Goal: Information Seeking & Learning: Learn about a topic

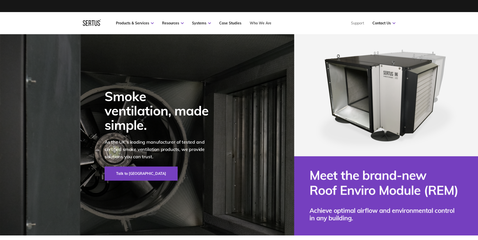
click at [259, 23] on link "Who We Are" at bounding box center [261, 23] width 22 height 5
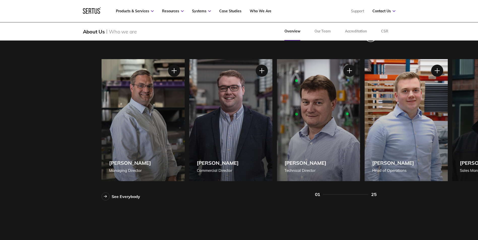
scroll to position [454, 0]
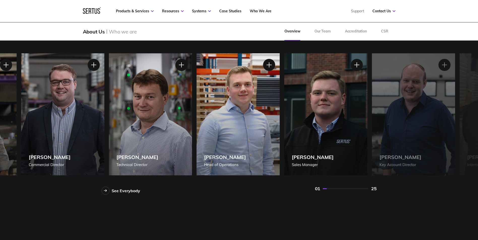
click at [193, 132] on div "[PERSON_NAME] Managing Director [PERSON_NAME] Managing Director [PERSON_NAME], …" at bounding box center [70, 114] width 275 height 122
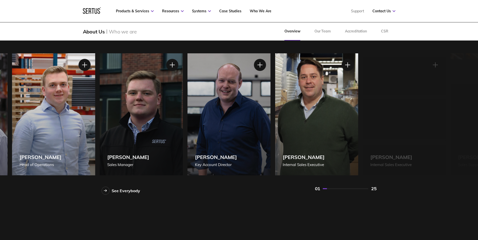
click at [166, 120] on div "[PERSON_NAME] Sales Manager" at bounding box center [141, 114] width 83 height 122
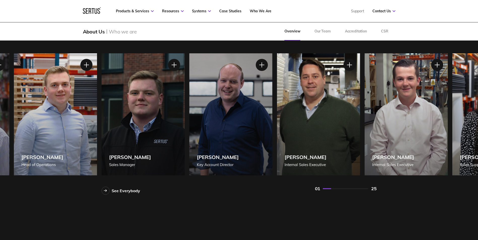
click at [404, 132] on div "[PERSON_NAME] Internal Sales Executive" at bounding box center [406, 114] width 83 height 122
click at [437, 68] on div at bounding box center [437, 65] width 13 height 13
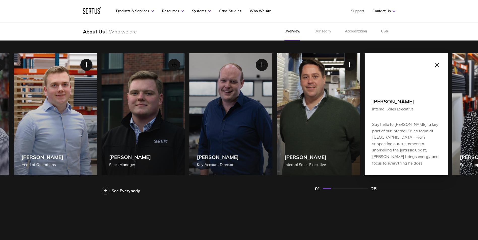
click at [436, 66] on div at bounding box center [437, 65] width 13 height 13
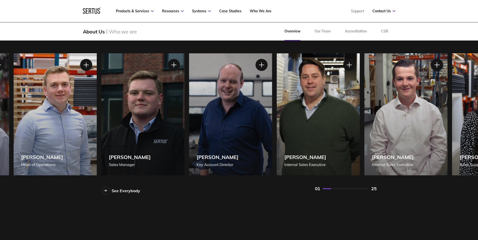
click at [440, 64] on div at bounding box center [436, 65] width 13 height 13
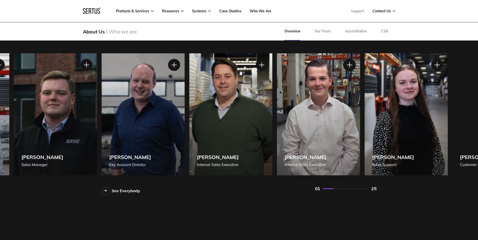
click at [347, 60] on div at bounding box center [349, 65] width 13 height 13
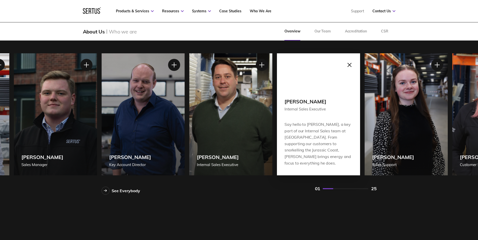
click at [348, 65] on div at bounding box center [349, 65] width 13 height 13
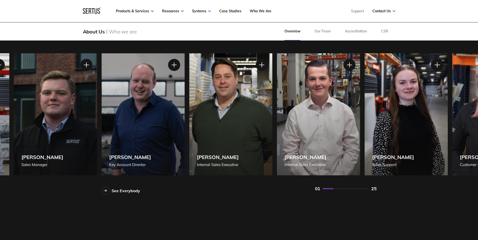
click at [434, 63] on div at bounding box center [437, 65] width 13 height 13
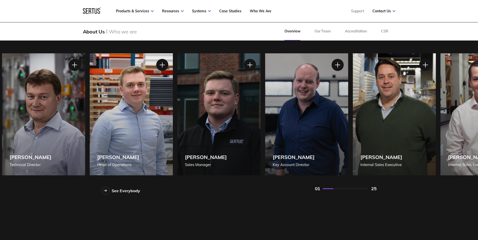
click at [261, 145] on div "[PERSON_NAME] Sales Manager" at bounding box center [218, 114] width 83 height 122
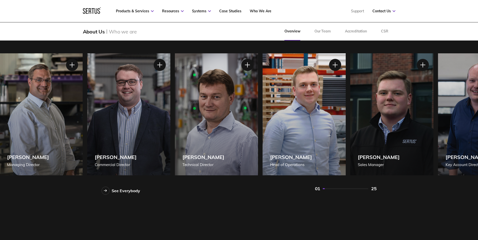
click at [143, 164] on div "[PERSON_NAME] Commercial Director" at bounding box center [128, 114] width 83 height 122
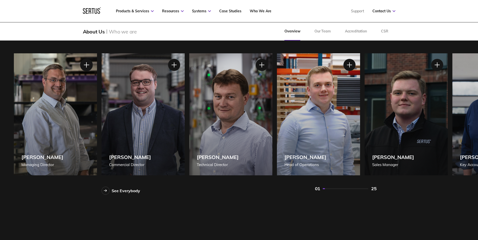
click at [86, 66] on div at bounding box center [86, 65] width 13 height 13
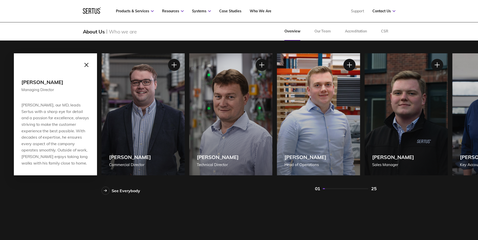
click at [89, 64] on div at bounding box center [86, 65] width 13 height 13
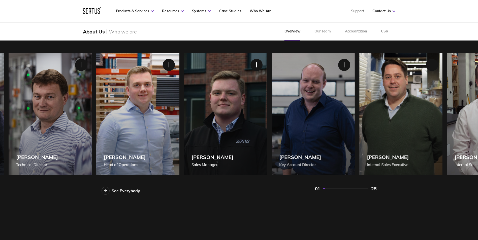
click at [66, 133] on div "[PERSON_NAME] Technical Director" at bounding box center [50, 114] width 83 height 122
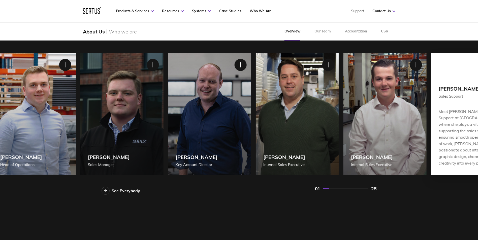
click at [132, 129] on div "[PERSON_NAME] Sales Manager" at bounding box center [121, 114] width 83 height 122
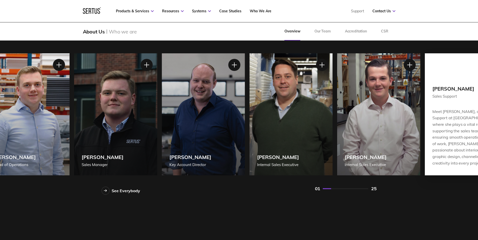
click at [162, 139] on div "[PERSON_NAME] Key Account Director" at bounding box center [203, 114] width 83 height 122
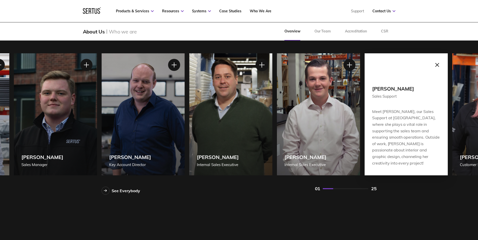
click at [265, 65] on div at bounding box center [261, 65] width 13 height 13
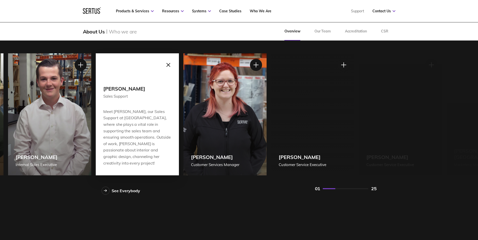
click at [133, 147] on div "Meet [PERSON_NAME], our Sales Support at [GEOGRAPHIC_DATA], where she plays a v…" at bounding box center [137, 138] width 68 height 58
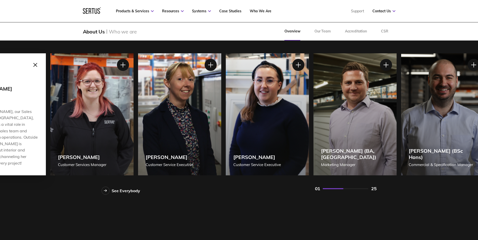
click at [166, 153] on div "[PERSON_NAME] Customer Service Executive" at bounding box center [179, 114] width 83 height 122
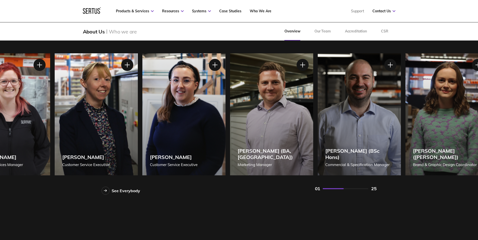
click at [257, 114] on div "[PERSON_NAME] (BA, [GEOGRAPHIC_DATA]) Marketing Manager" at bounding box center [271, 114] width 83 height 122
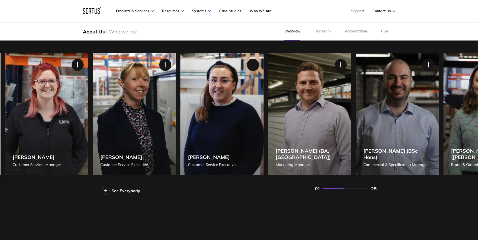
click at [337, 101] on div "[PERSON_NAME] (BA, [GEOGRAPHIC_DATA]) Marketing Manager" at bounding box center [309, 114] width 83 height 122
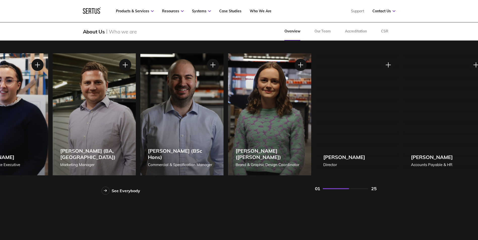
click at [165, 143] on div "[PERSON_NAME] (BSc Hons) Commercial & Specification Manager" at bounding box center [181, 114] width 83 height 122
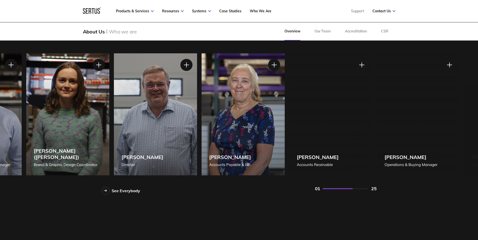
click at [114, 150] on div "[PERSON_NAME] Director" at bounding box center [155, 114] width 83 height 122
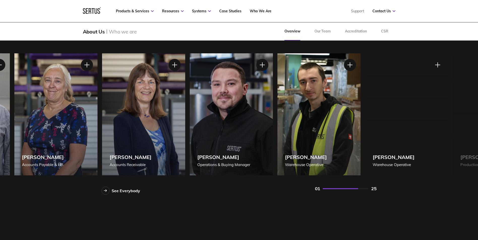
click at [138, 149] on div "[PERSON_NAME] Accounts Receivable" at bounding box center [143, 114] width 83 height 122
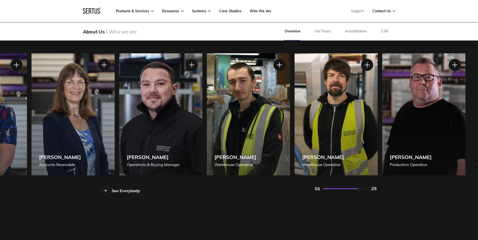
click at [140, 148] on div "[PERSON_NAME] Operations & Buying Manager" at bounding box center [160, 114] width 83 height 122
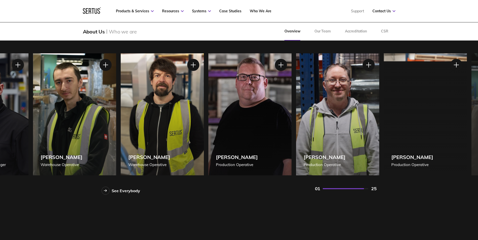
click at [85, 147] on div "[PERSON_NAME] Warehouse Operative" at bounding box center [74, 114] width 83 height 122
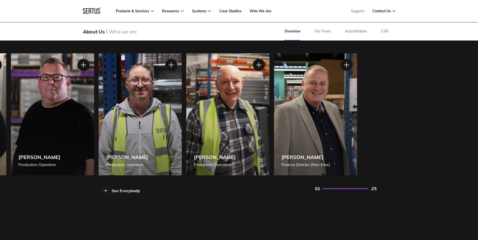
click at [97, 149] on div "Our fantastic team. See Everybody [PERSON_NAME] Managing Director [PERSON_NAME]…" at bounding box center [238, 109] width 295 height 172
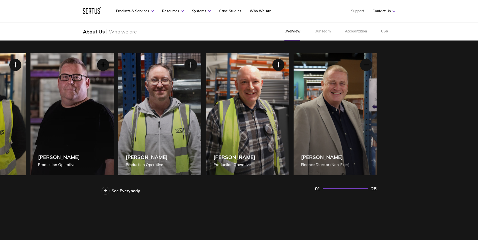
click at [189, 68] on div at bounding box center [190, 65] width 13 height 13
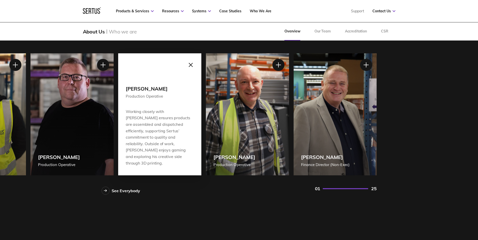
click at [194, 66] on div at bounding box center [190, 65] width 13 height 13
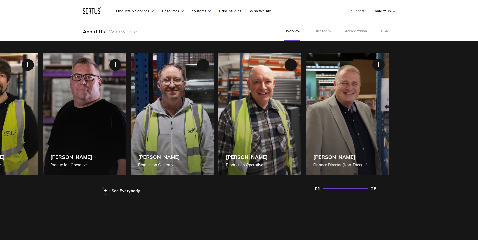
click at [214, 122] on div "[PERSON_NAME] Production Operative" at bounding box center [172, 114] width 83 height 122
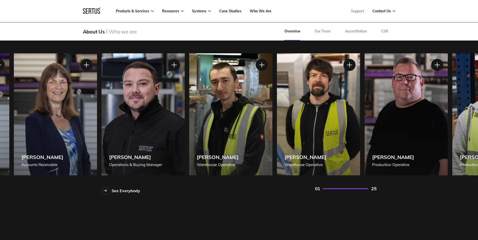
click at [185, 120] on div "[PERSON_NAME] Operations & Buying Manager" at bounding box center [143, 114] width 83 height 122
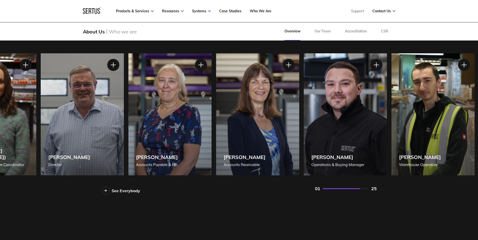
click at [211, 122] on div "[PERSON_NAME] Accounts Payable & HR" at bounding box center [169, 114] width 83 height 122
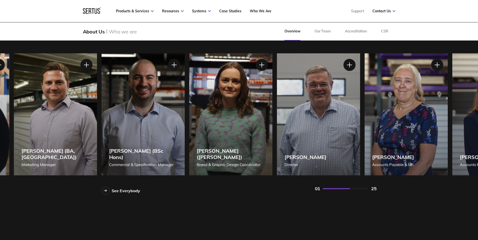
click at [185, 113] on div "[PERSON_NAME] (BSc Hons) Commercial & Specification Manager" at bounding box center [143, 114] width 83 height 122
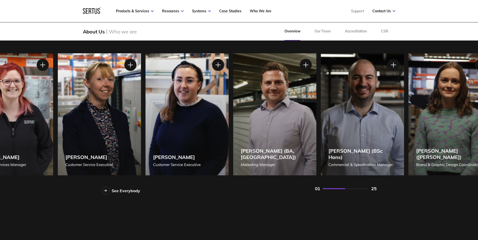
click at [229, 117] on div "[PERSON_NAME] Customer Service Executive" at bounding box center [186, 114] width 83 height 122
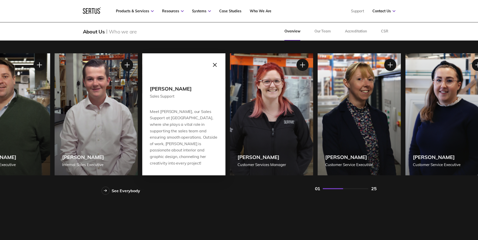
click at [362, 129] on div "[PERSON_NAME] Customer Service Executive" at bounding box center [358, 114] width 83 height 122
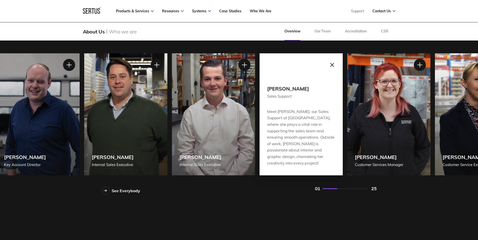
click at [335, 127] on div "Meet [PERSON_NAME], our Sales Support at [GEOGRAPHIC_DATA], where she plays a v…" at bounding box center [301, 138] width 68 height 58
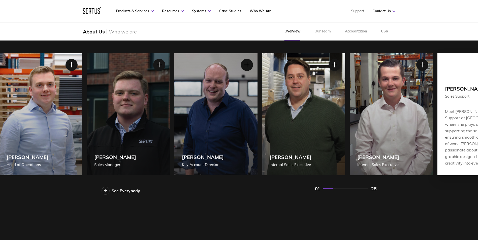
click at [308, 131] on div "[PERSON_NAME] Internal Sales Executive" at bounding box center [303, 114] width 83 height 122
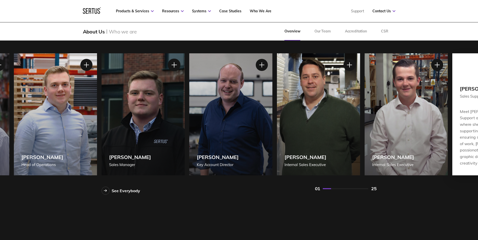
click at [177, 64] on div at bounding box center [174, 65] width 13 height 13
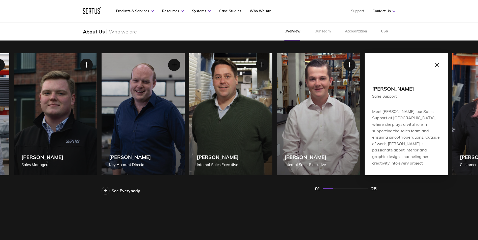
click at [89, 63] on div at bounding box center [86, 65] width 13 height 13
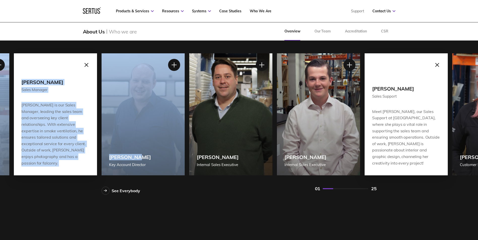
drag, startPoint x: 168, startPoint y: 118, endPoint x: 125, endPoint y: 128, distance: 43.5
click at [125, 128] on div "Our fantastic team. See Everybody [PERSON_NAME] Managing Director [PERSON_NAME]…" at bounding box center [238, 109] width 295 height 172
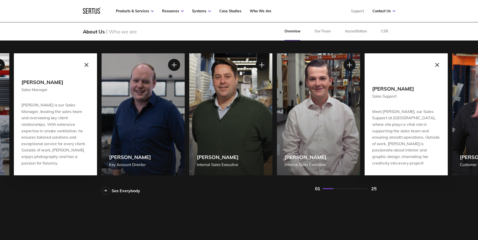
drag, startPoint x: 125, startPoint y: 128, endPoint x: 168, endPoint y: 211, distance: 93.0
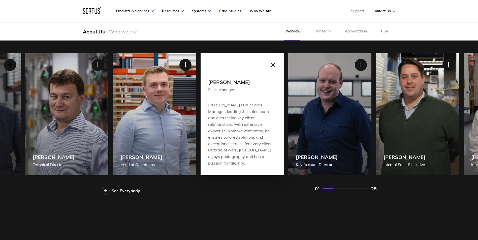
click at [371, 144] on div "[PERSON_NAME] Key Account Director" at bounding box center [329, 114] width 83 height 122
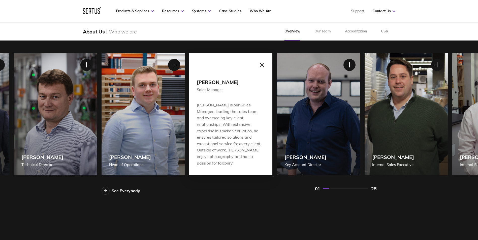
click at [260, 68] on div at bounding box center [261, 65] width 13 height 13
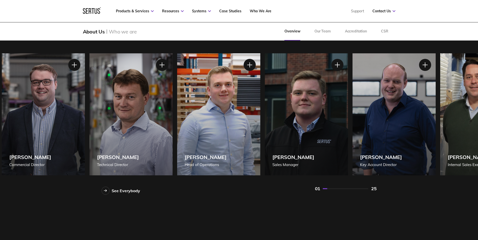
click at [312, 143] on div "[PERSON_NAME] Sales Manager" at bounding box center [306, 114] width 83 height 122
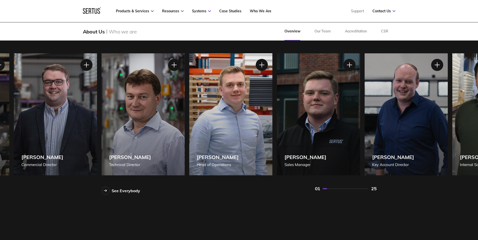
click at [272, 130] on div "[PERSON_NAME] [PERSON_NAME] of Operations" at bounding box center [230, 114] width 83 height 122
click at [259, 65] on div at bounding box center [261, 65] width 13 height 13
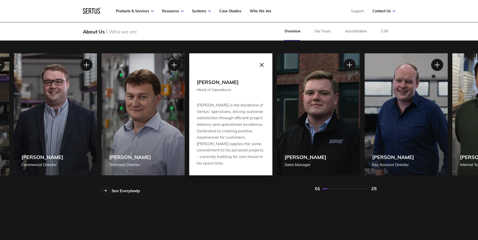
click at [262, 68] on div at bounding box center [261, 65] width 13 height 13
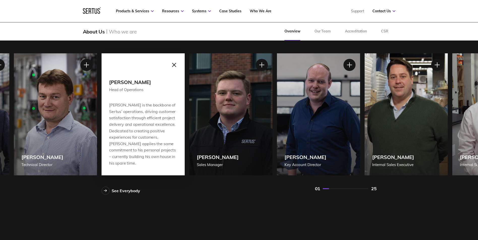
click at [174, 63] on div at bounding box center [174, 65] width 13 height 13
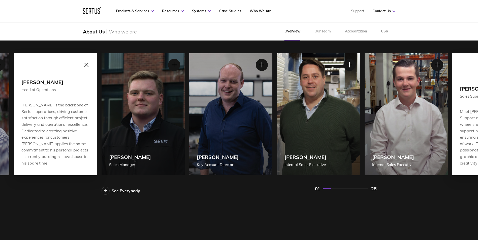
click at [86, 65] on div at bounding box center [86, 65] width 13 height 13
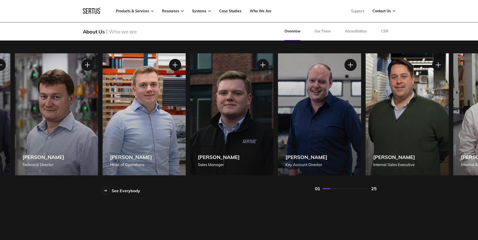
click at [216, 141] on div "[PERSON_NAME] Sales Manager" at bounding box center [231, 114] width 83 height 122
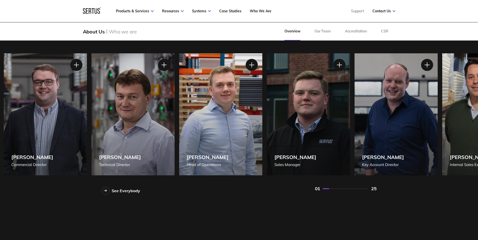
click at [148, 122] on div "[PERSON_NAME] Technical Director" at bounding box center [132, 114] width 83 height 122
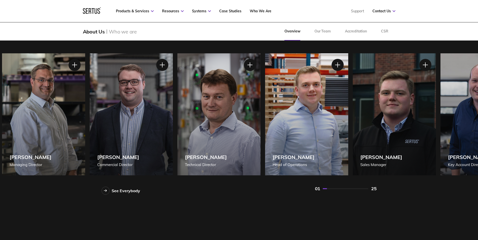
click at [229, 135] on div "[PERSON_NAME] Technical Director" at bounding box center [218, 114] width 83 height 122
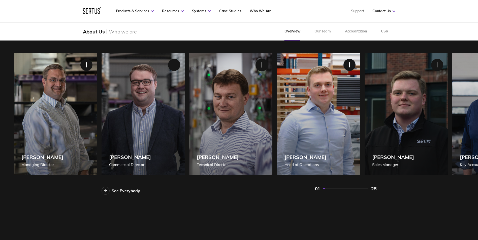
click at [260, 63] on div at bounding box center [261, 65] width 13 height 13
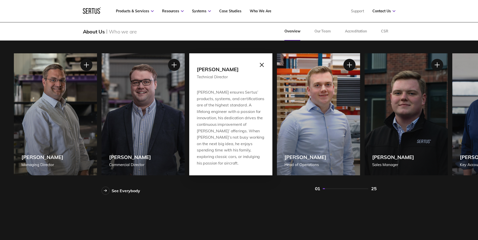
click at [261, 65] on div at bounding box center [261, 65] width 13 height 13
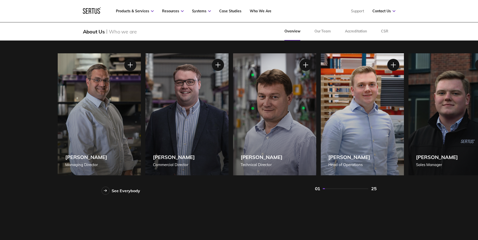
click at [217, 118] on div "[PERSON_NAME] Commercial Director" at bounding box center [186, 114] width 83 height 122
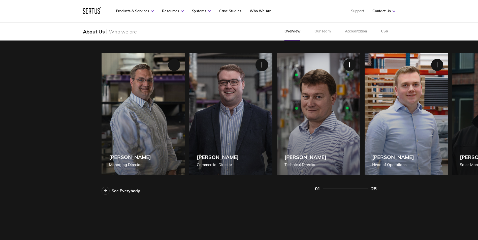
click at [264, 62] on div at bounding box center [261, 65] width 13 height 13
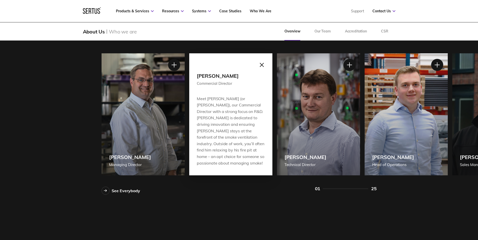
click at [260, 66] on div at bounding box center [261, 65] width 13 height 13
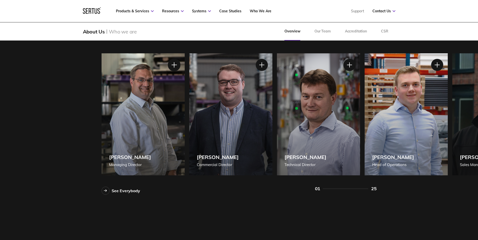
click at [173, 63] on div at bounding box center [174, 65] width 13 height 13
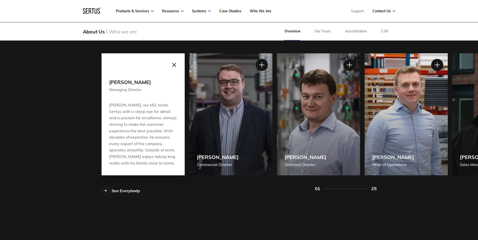
click at [175, 65] on div at bounding box center [174, 65] width 13 height 13
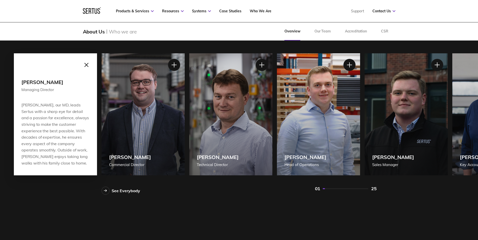
click at [86, 63] on div at bounding box center [86, 65] width 13 height 13
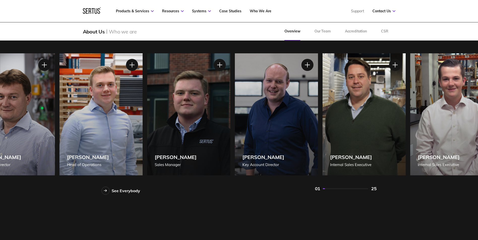
click at [89, 137] on div "[PERSON_NAME] [PERSON_NAME] of Operations" at bounding box center [100, 114] width 83 height 122
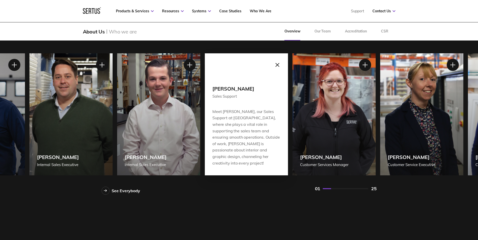
click at [51, 132] on div "[PERSON_NAME] Internal Sales Executive" at bounding box center [70, 114] width 83 height 122
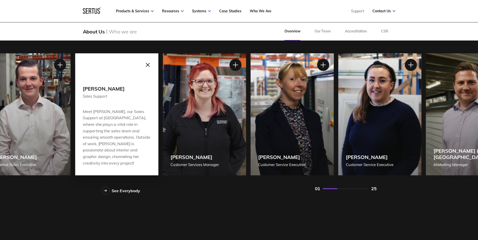
click at [83, 124] on div "Meet [PERSON_NAME], our Sales Support at [GEOGRAPHIC_DATA], where she plays a v…" at bounding box center [117, 138] width 68 height 58
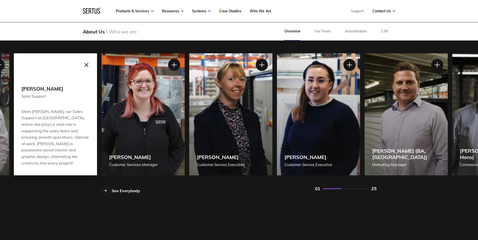
click at [189, 124] on div "[PERSON_NAME] Customer Service Executive" at bounding box center [230, 114] width 83 height 122
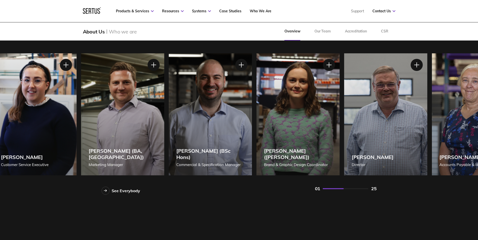
click at [85, 121] on div "[PERSON_NAME] (BA, [GEOGRAPHIC_DATA]) Marketing Manager" at bounding box center [122, 114] width 83 height 122
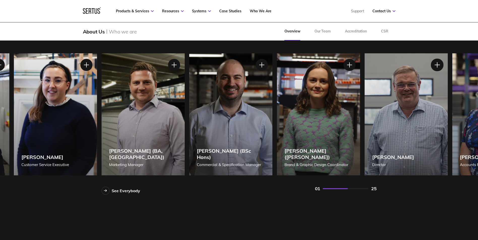
click at [438, 64] on div at bounding box center [437, 65] width 13 height 13
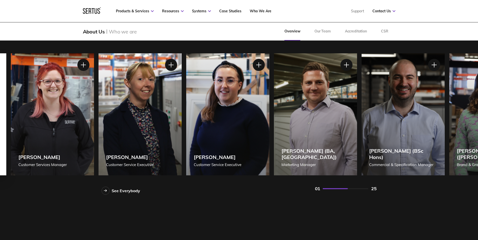
click at [323, 97] on div "[PERSON_NAME] (BA, [GEOGRAPHIC_DATA]) Marketing Manager" at bounding box center [315, 114] width 83 height 122
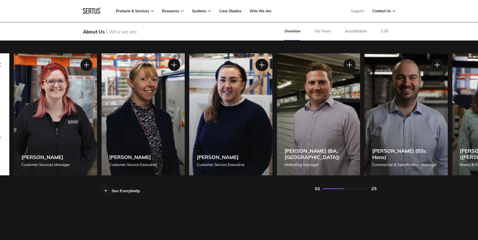
click at [264, 65] on div at bounding box center [261, 65] width 13 height 13
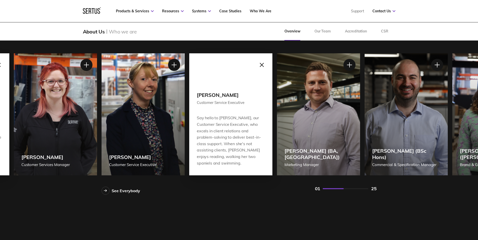
click at [262, 63] on div at bounding box center [261, 65] width 13 height 13
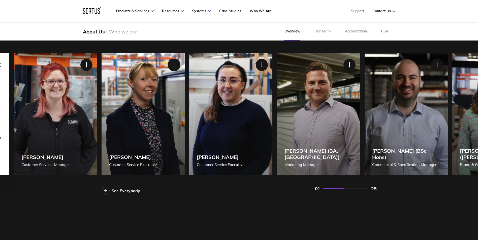
click at [175, 62] on div at bounding box center [174, 65] width 13 height 13
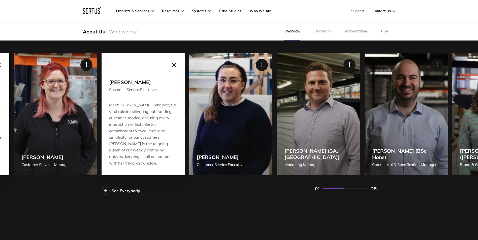
click at [174, 66] on div at bounding box center [174, 65] width 13 height 13
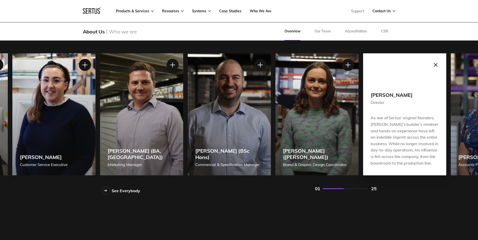
click at [85, 138] on div "[PERSON_NAME] Customer Service Executive" at bounding box center [53, 114] width 83 height 122
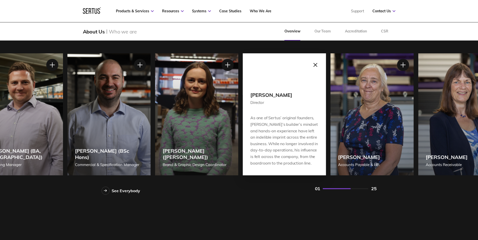
click at [154, 132] on div "[PERSON_NAME] Managing Director [PERSON_NAME] Managing Director [PERSON_NAME], …" at bounding box center [239, 114] width 275 height 122
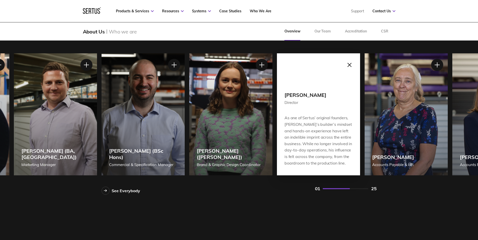
click at [348, 63] on div at bounding box center [349, 65] width 13 height 13
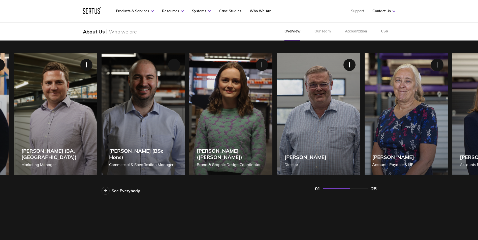
click at [435, 66] on div at bounding box center [437, 65] width 13 height 13
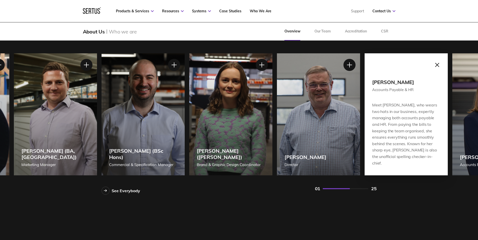
click at [435, 63] on div at bounding box center [437, 65] width 13 height 13
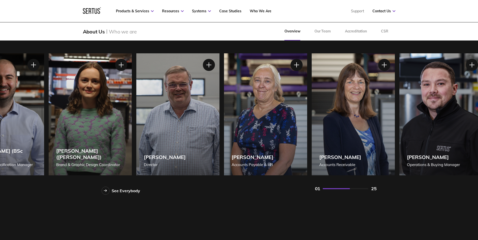
click at [271, 124] on div "[PERSON_NAME] Accounts Payable & HR" at bounding box center [265, 114] width 83 height 122
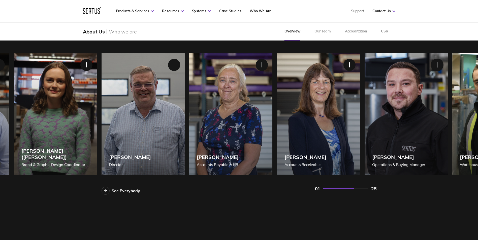
click at [436, 62] on div at bounding box center [437, 65] width 13 height 13
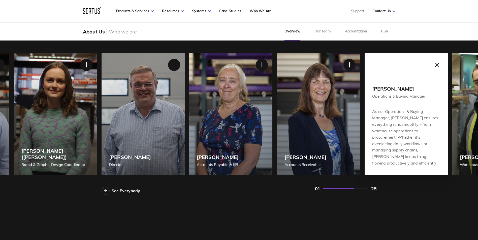
click at [436, 66] on div at bounding box center [437, 65] width 13 height 13
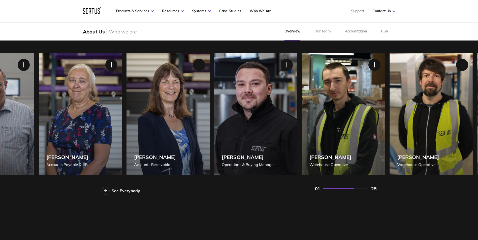
click at [257, 115] on div "[PERSON_NAME] Operations & Buying Manager" at bounding box center [255, 114] width 83 height 122
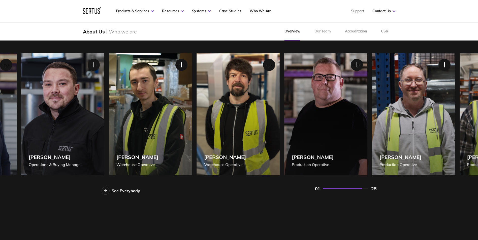
click at [234, 125] on div "[PERSON_NAME] Warehouse Operative" at bounding box center [238, 114] width 83 height 122
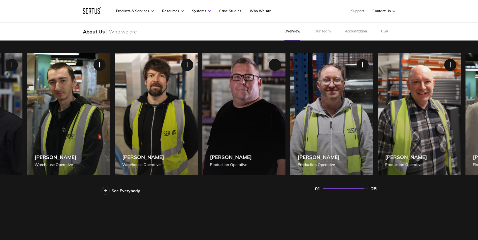
click at [217, 118] on div "[PERSON_NAME] Production Operative" at bounding box center [243, 114] width 83 height 122
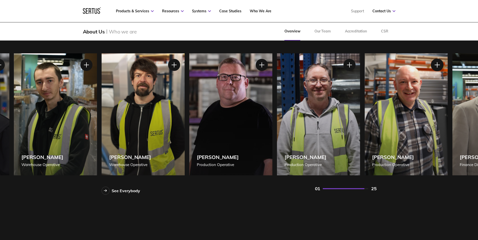
click at [432, 64] on div at bounding box center [437, 65] width 13 height 13
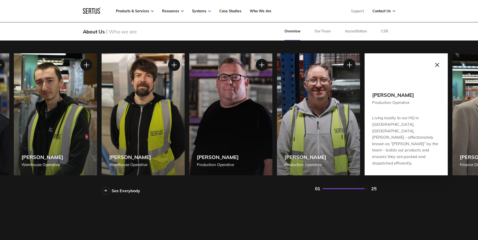
click at [432, 64] on div at bounding box center [437, 65] width 13 height 13
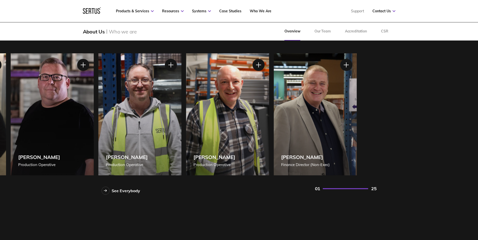
click at [201, 133] on div "[PERSON_NAME] Production Operative" at bounding box center [227, 114] width 83 height 122
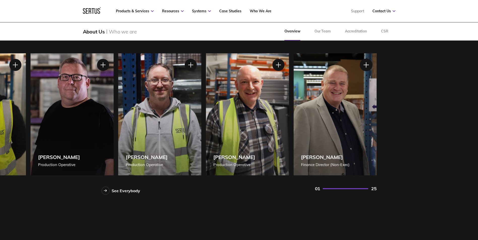
click at [364, 64] on div at bounding box center [366, 65] width 13 height 13
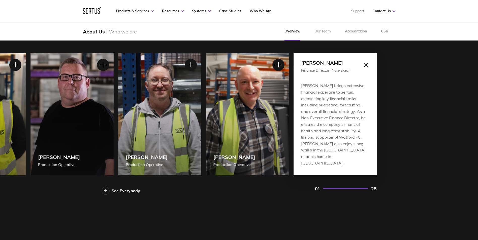
click at [367, 66] on div at bounding box center [366, 65] width 13 height 13
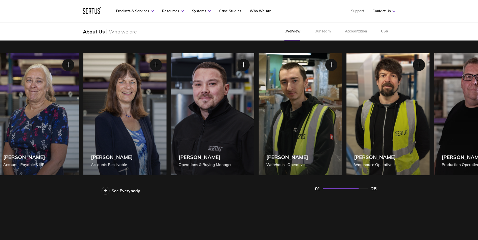
click at [300, 114] on div "[PERSON_NAME] Warehouse Operative" at bounding box center [300, 114] width 83 height 122
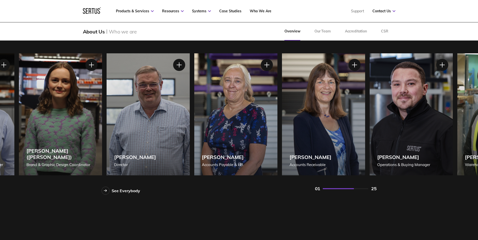
click at [288, 118] on div "[PERSON_NAME] Accounts Receivable" at bounding box center [323, 114] width 83 height 122
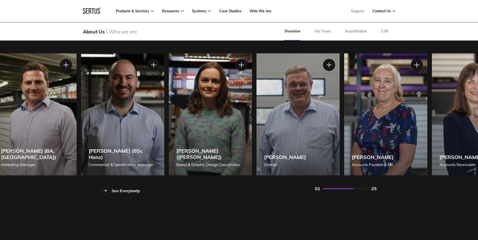
click at [369, 109] on div "[PERSON_NAME] Accounts Payable & HR" at bounding box center [385, 114] width 83 height 122
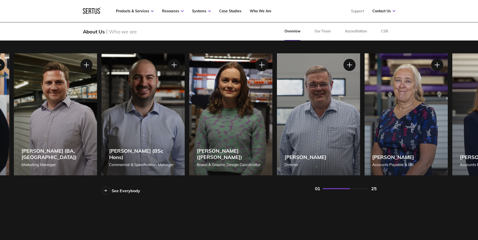
click at [258, 63] on div at bounding box center [261, 65] width 13 height 13
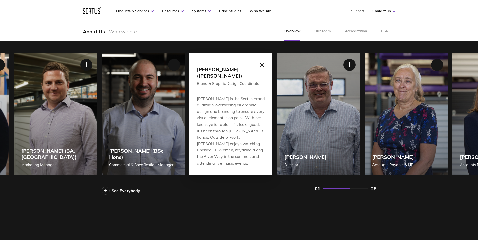
click at [263, 65] on div at bounding box center [261, 65] width 13 height 13
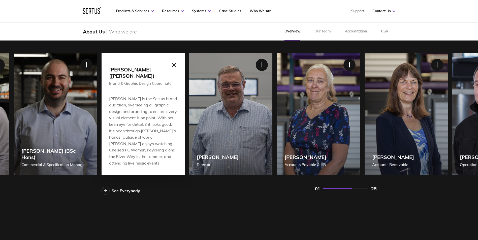
click at [175, 64] on div at bounding box center [174, 65] width 13 height 13
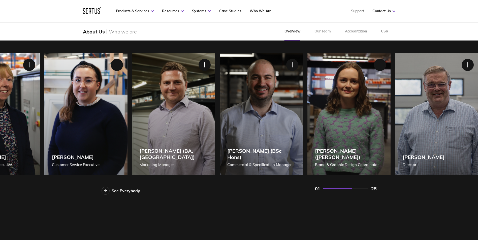
click at [341, 145] on div "[PERSON_NAME] ([PERSON_NAME]) Brand & Graphic Design Coordinator" at bounding box center [348, 114] width 83 height 122
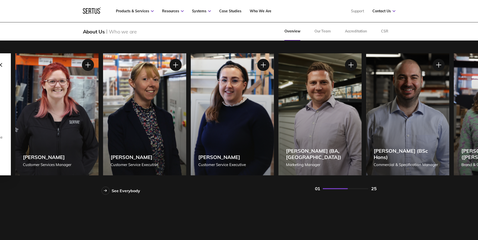
click at [389, 149] on div "[PERSON_NAME] (BSc Hons) Commercial & Specification Manager" at bounding box center [407, 114] width 83 height 122
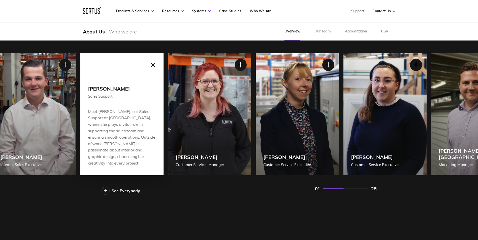
click at [419, 120] on div "[PERSON_NAME] Customer Service Executive" at bounding box center [384, 114] width 83 height 122
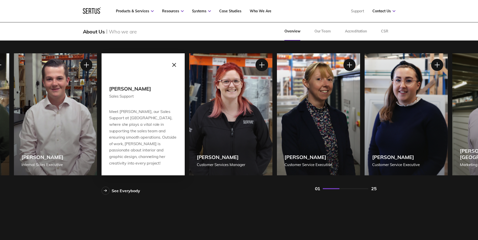
click at [262, 64] on div at bounding box center [261, 65] width 13 height 13
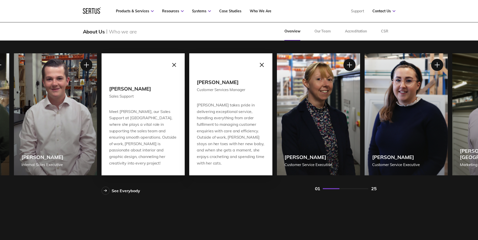
click at [259, 64] on div at bounding box center [261, 65] width 13 height 13
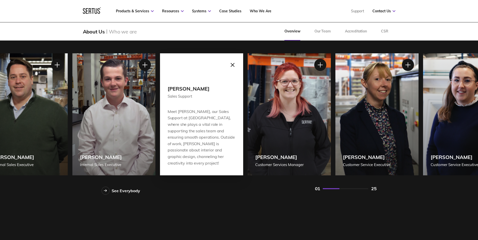
click at [324, 135] on div "[PERSON_NAME] Customer Services Manager" at bounding box center [289, 114] width 83 height 122
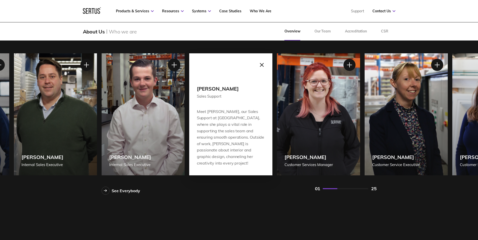
click at [172, 62] on div at bounding box center [174, 65] width 13 height 13
